Goal: Book appointment/travel/reservation

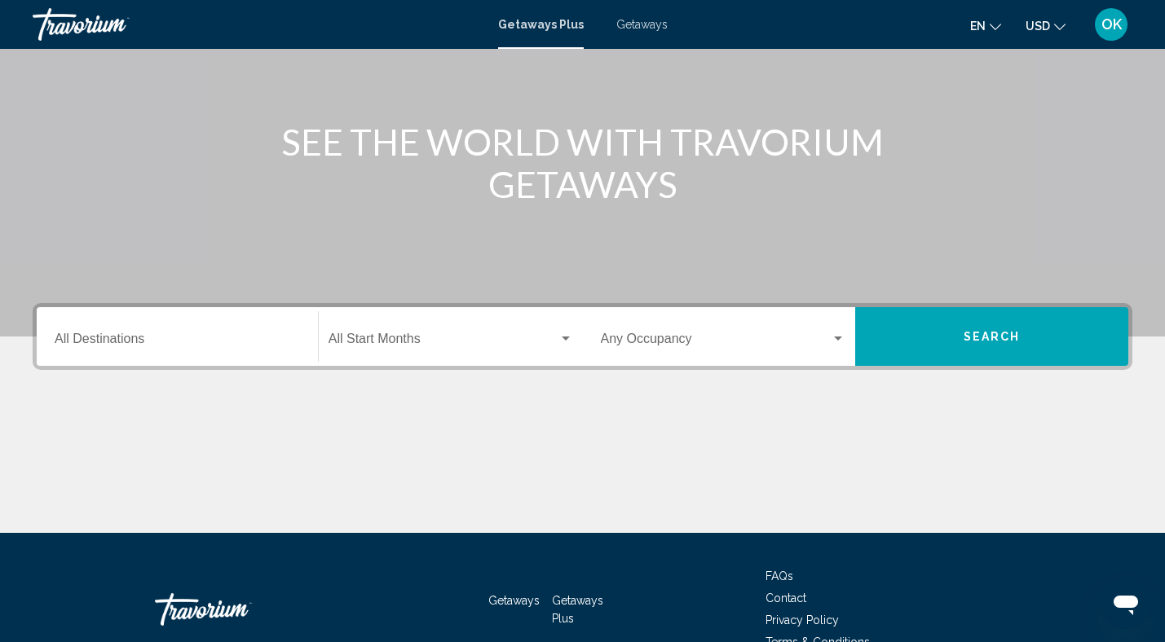
scroll to position [161, 0]
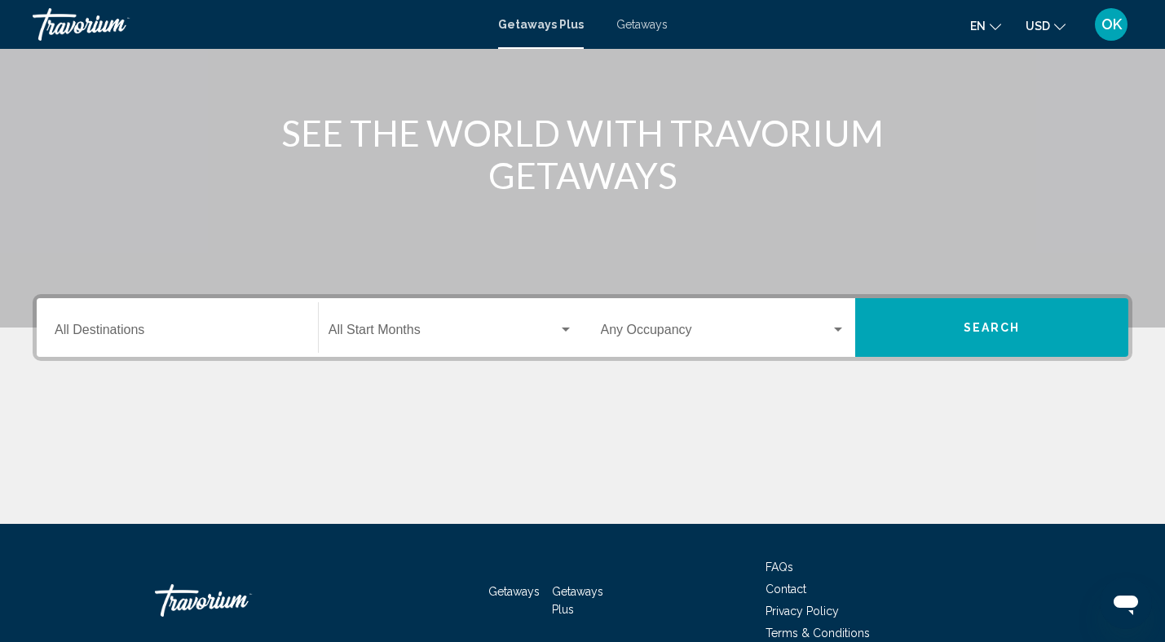
click at [155, 330] on input "Destination All Destinations" at bounding box center [177, 333] width 245 height 15
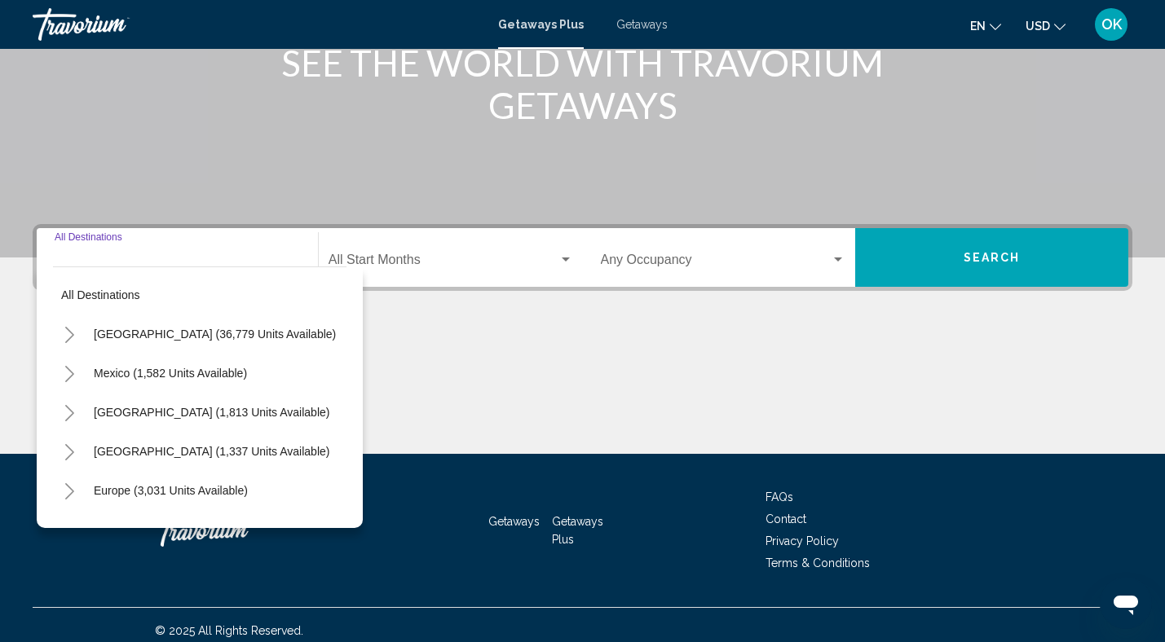
scroll to position [243, 0]
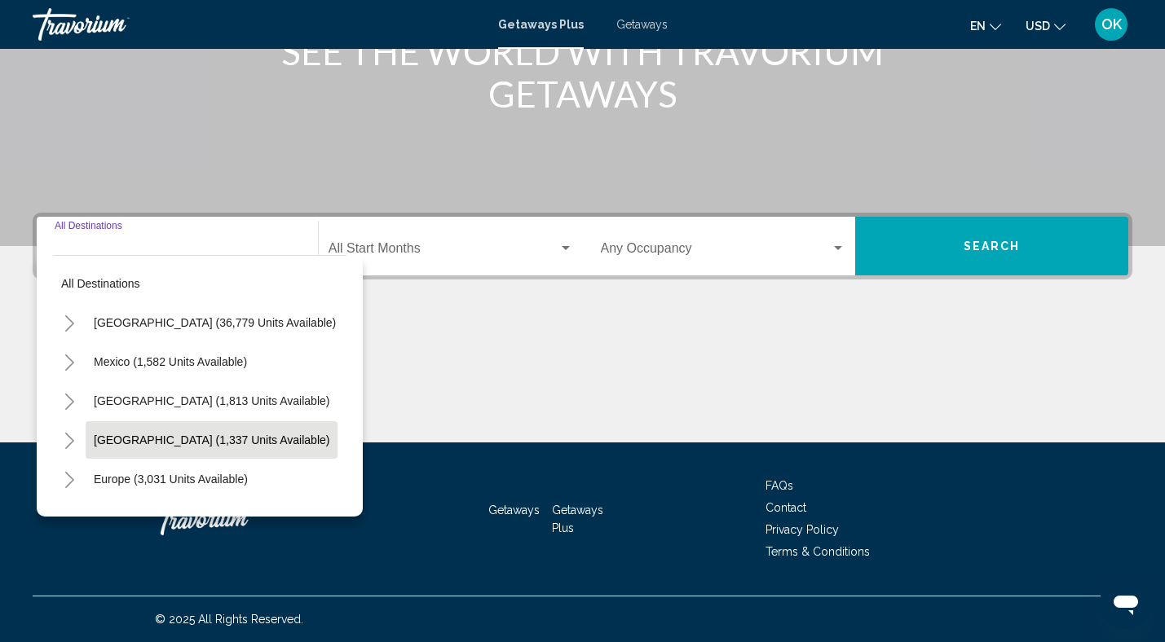
click at [155, 436] on span "[GEOGRAPHIC_DATA] (1,337 units available)" at bounding box center [212, 440] width 236 height 13
type input "**********"
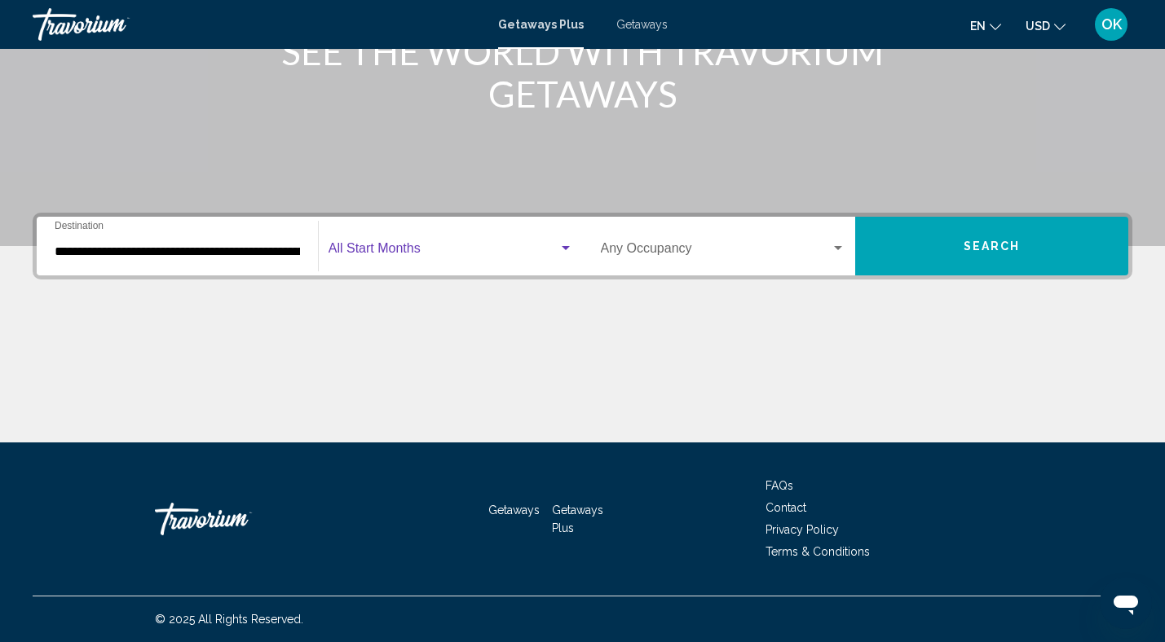
click at [567, 251] on div "Search widget" at bounding box center [565, 248] width 15 height 13
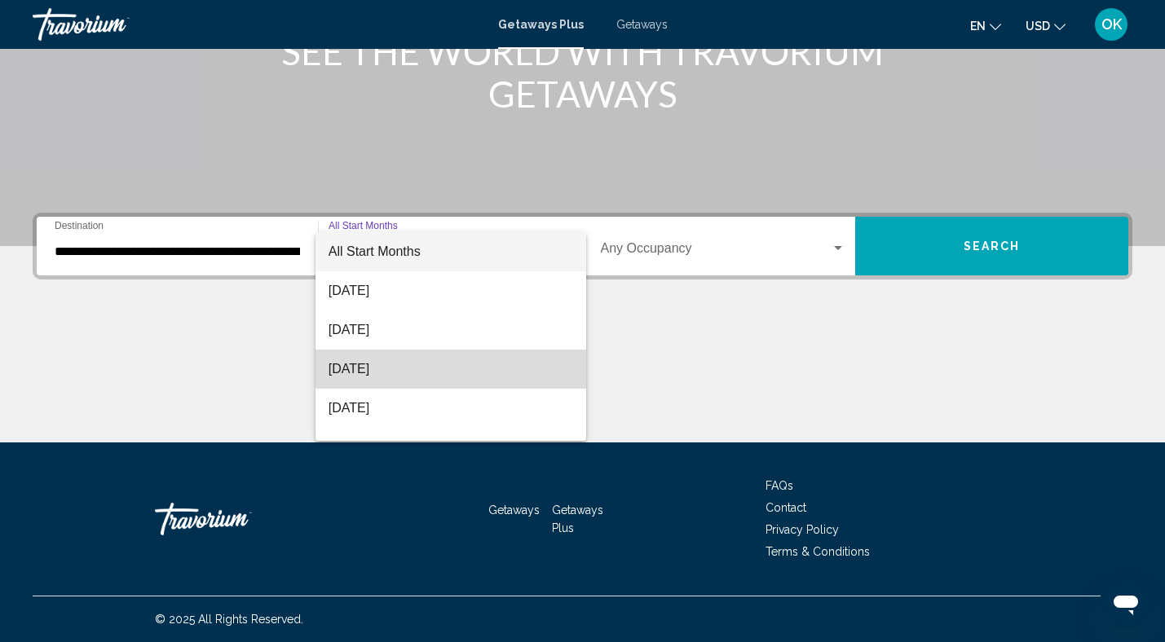
click at [477, 366] on span "[DATE]" at bounding box center [450, 369] width 245 height 39
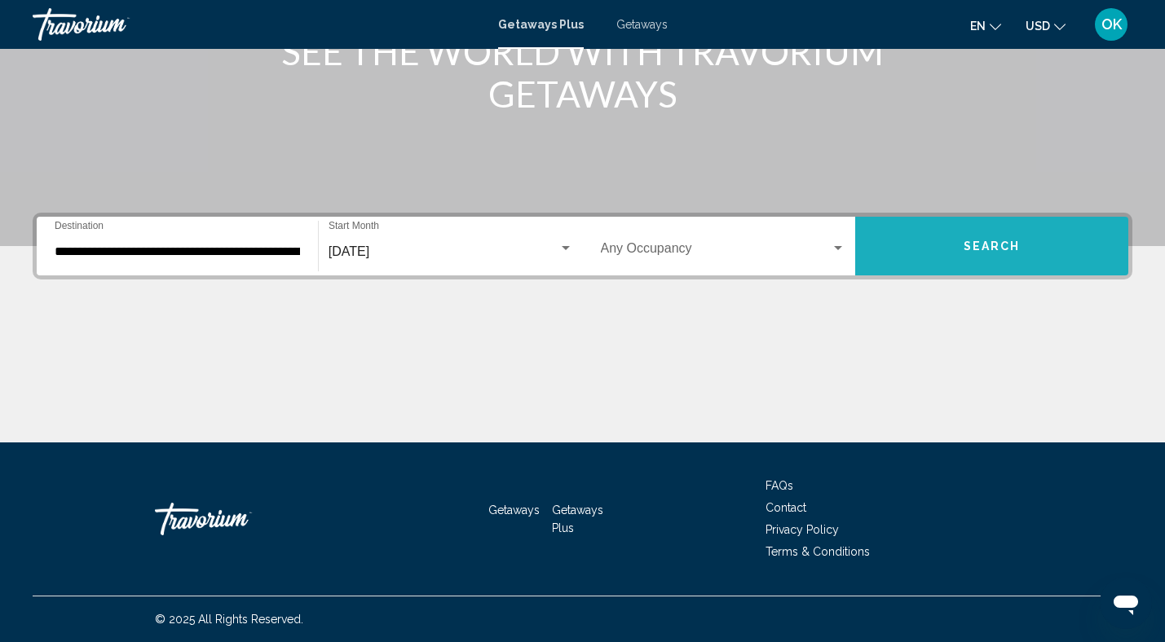
click at [1004, 261] on button "Search" at bounding box center [991, 246] width 273 height 59
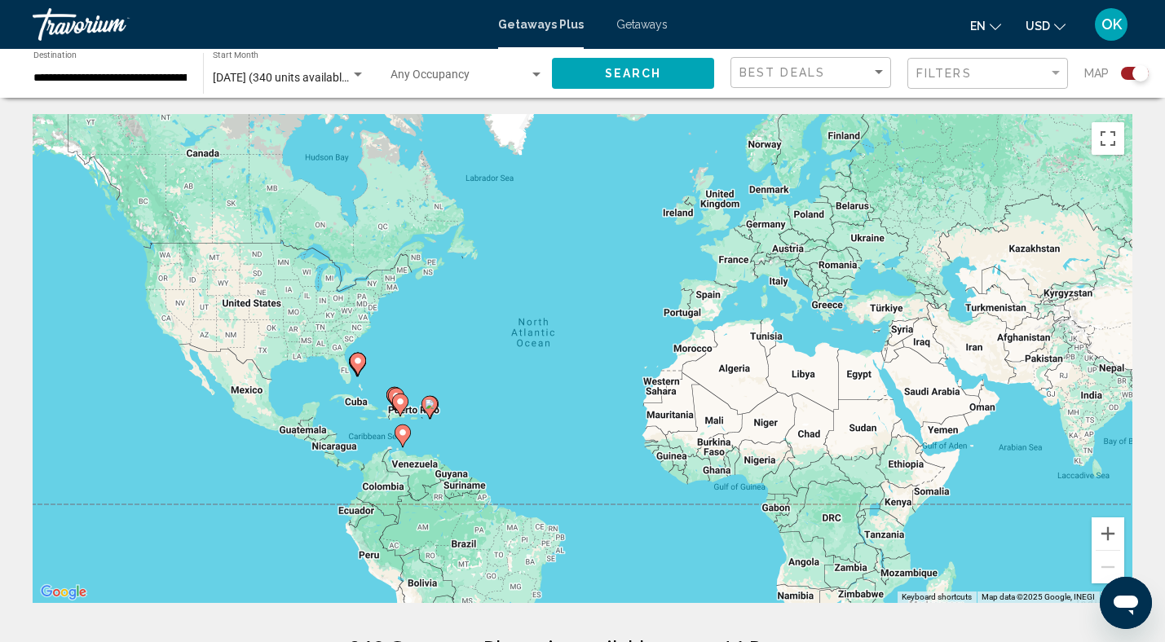
click at [1132, 72] on div "Search widget" at bounding box center [1140, 73] width 16 height 16
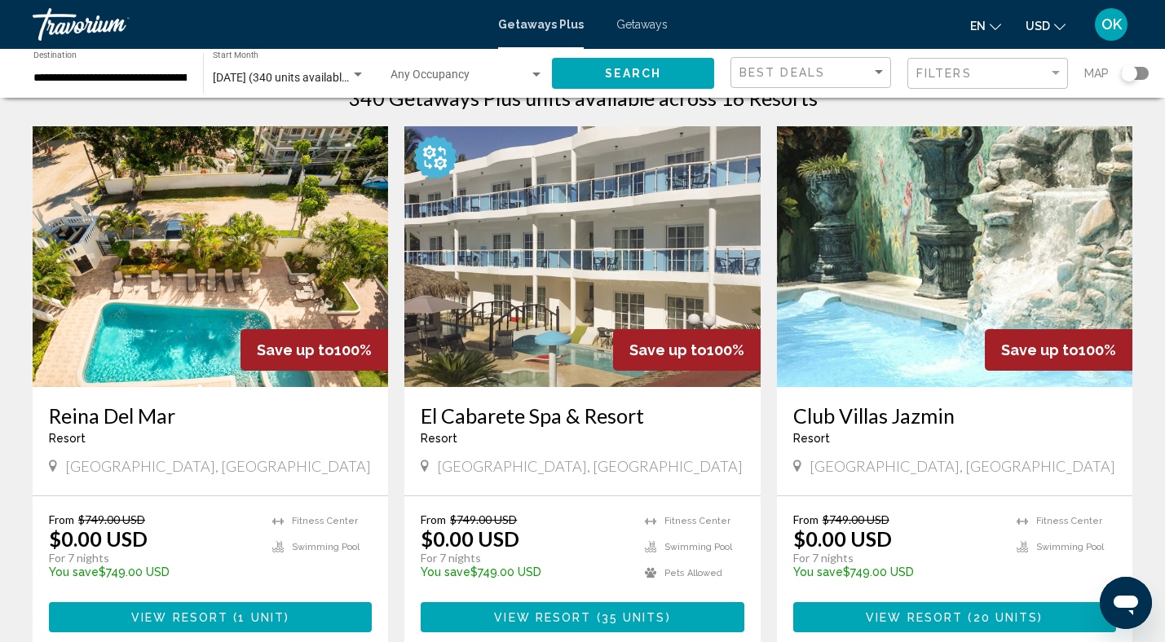
scroll to position [47, 0]
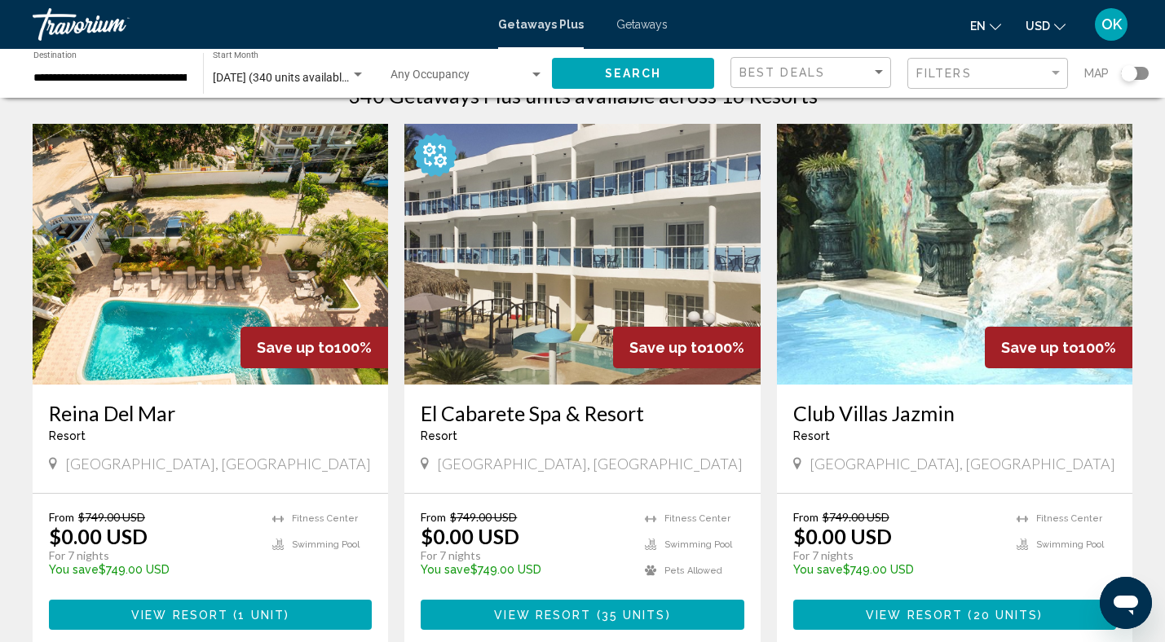
click at [592, 282] on img "Main content" at bounding box center [581, 254] width 355 height 261
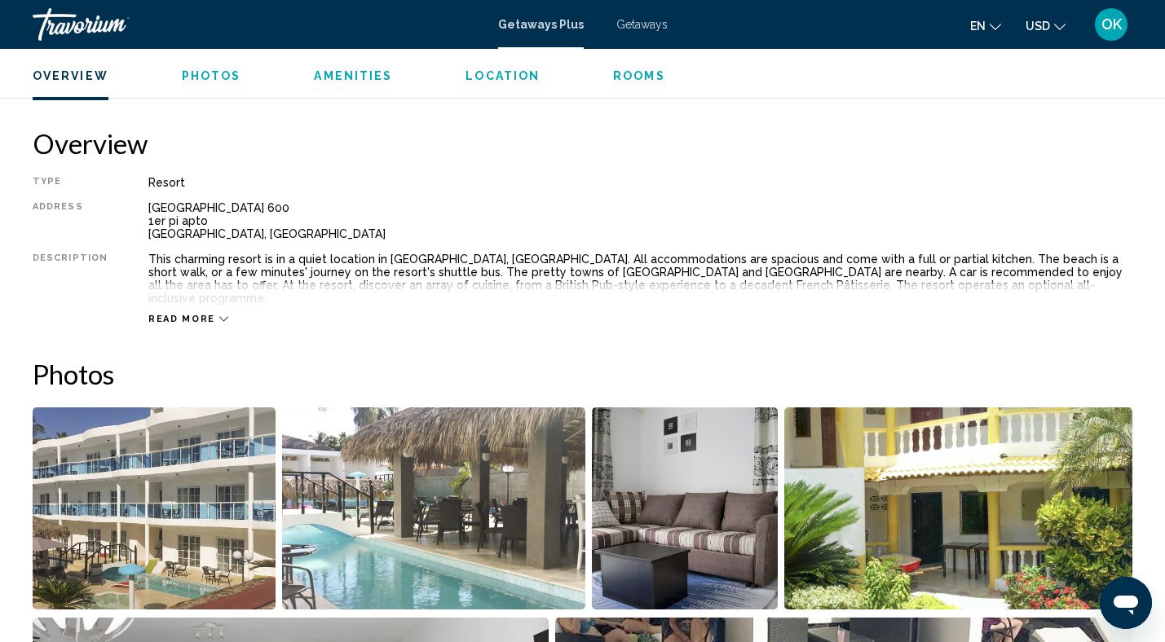
scroll to position [494, 0]
click at [189, 313] on span "Read more" at bounding box center [181, 318] width 67 height 11
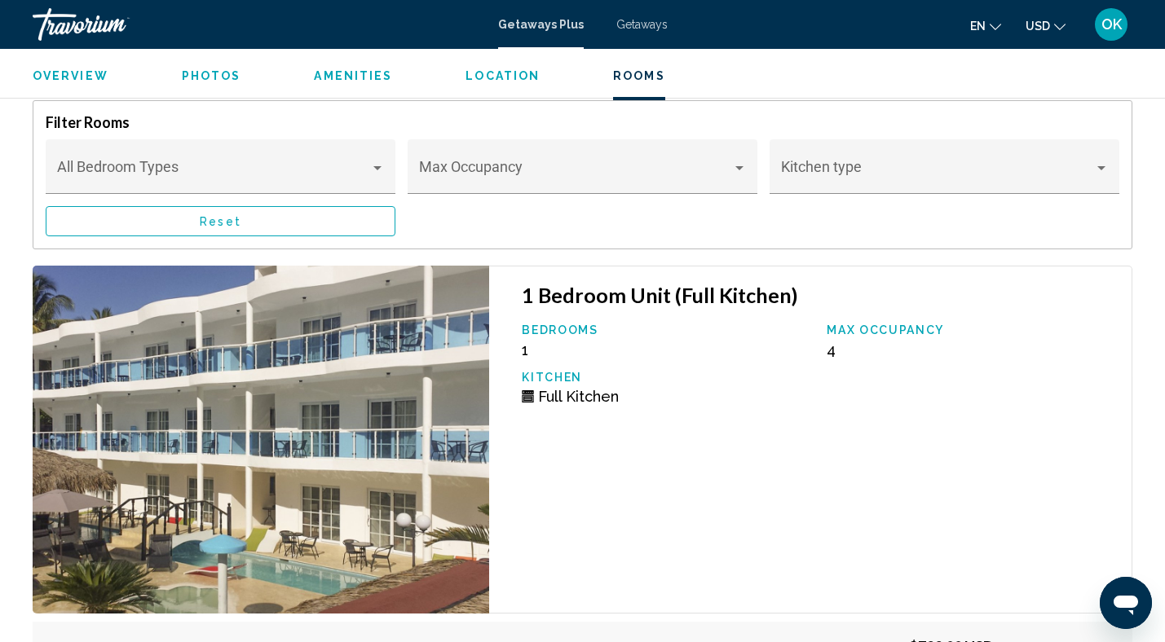
scroll to position [2943, 0]
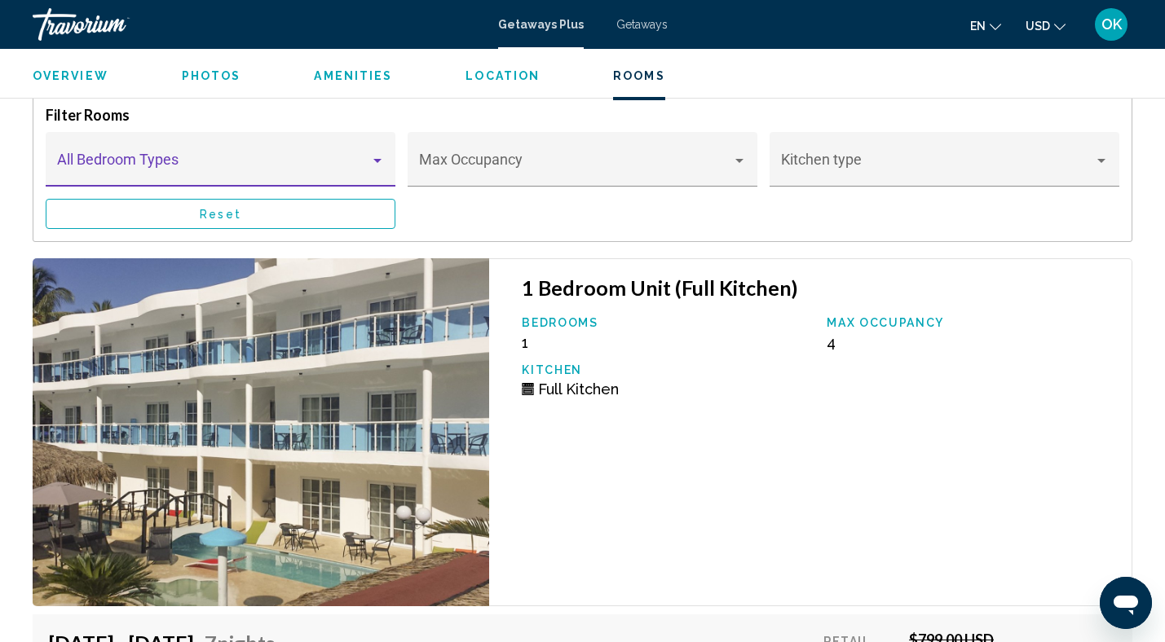
click at [381, 159] on div "Main content" at bounding box center [221, 167] width 328 height 16
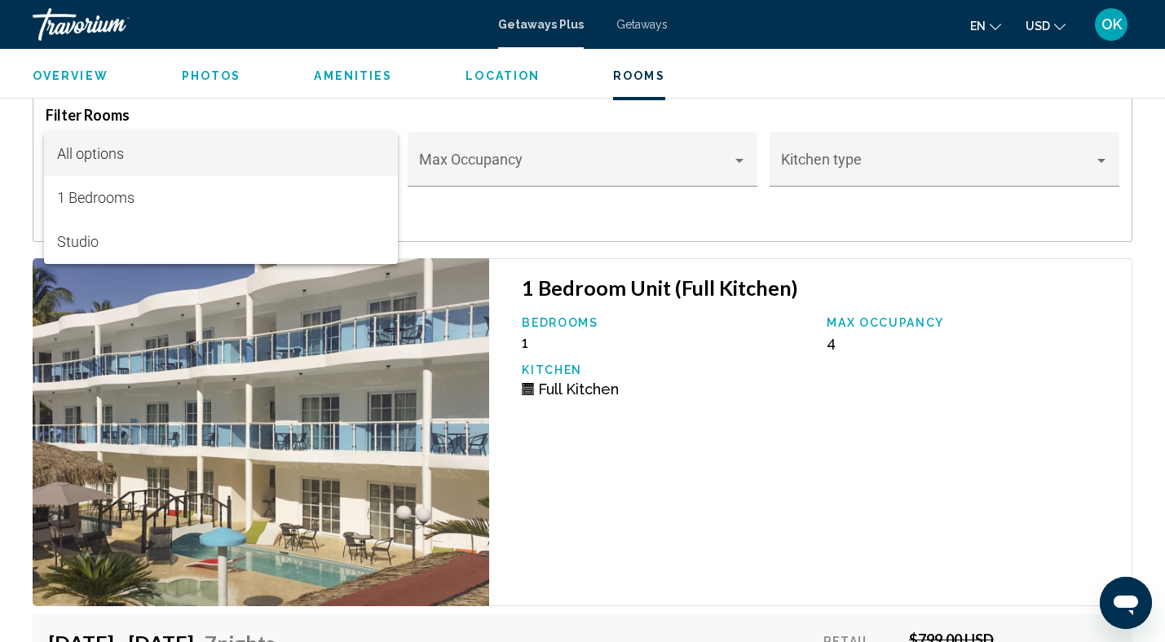
click at [511, 216] on div at bounding box center [582, 321] width 1165 height 642
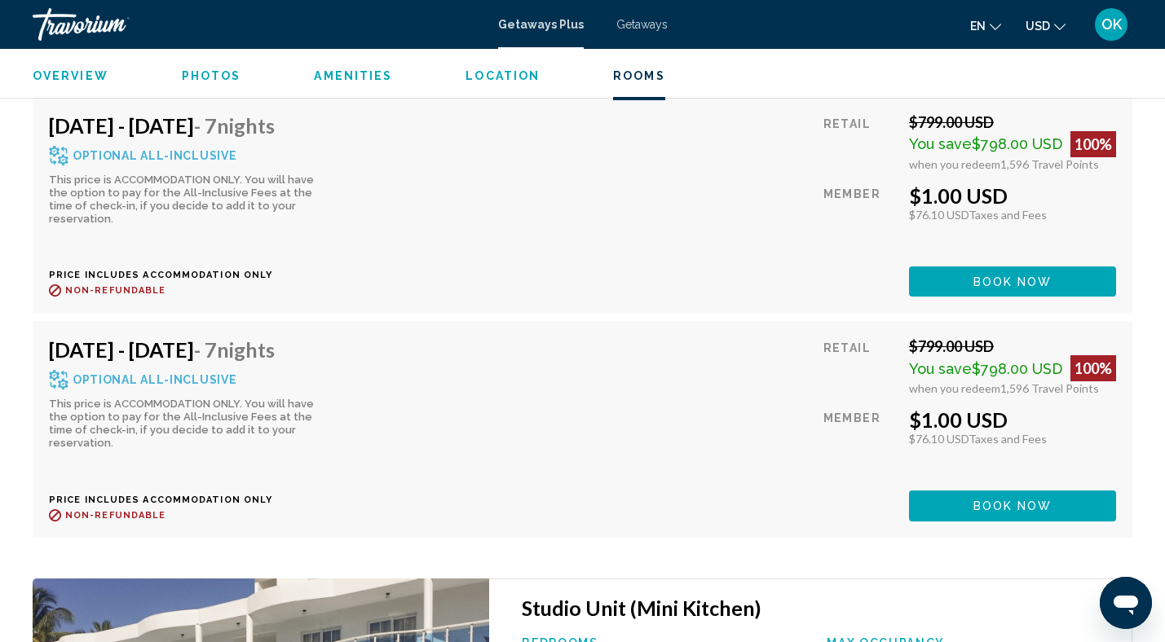
scroll to position [5245, 0]
